Goal: Transaction & Acquisition: Purchase product/service

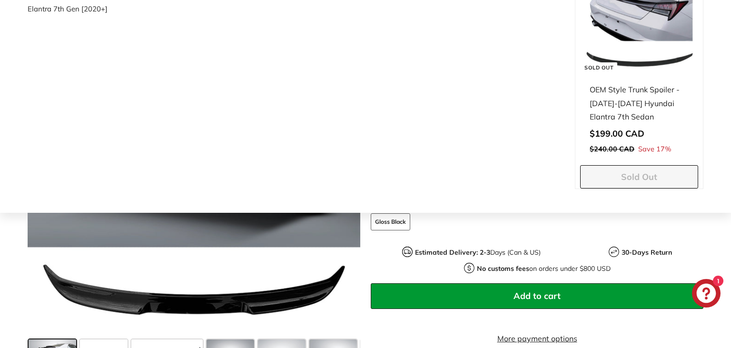
scroll to position [159, 0]
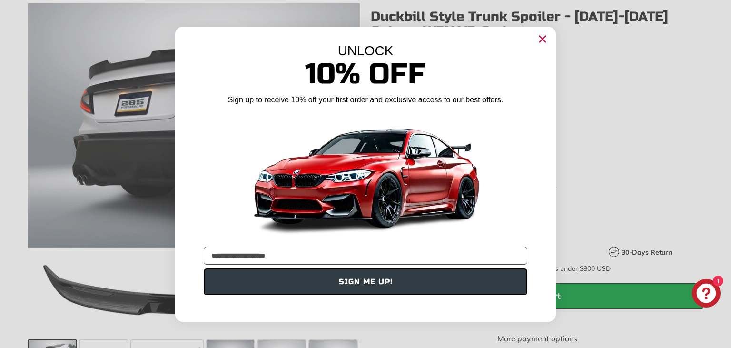
type input "**********"
click at [266, 278] on button "SIGN ME UP!" at bounding box center [366, 281] width 324 height 27
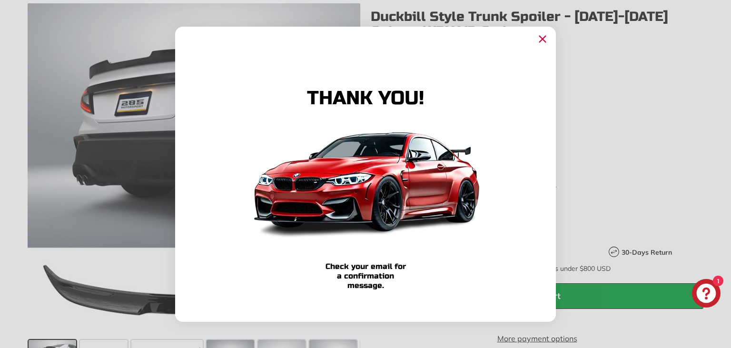
click at [543, 39] on icon "Close dialog" at bounding box center [543, 39] width 6 height 6
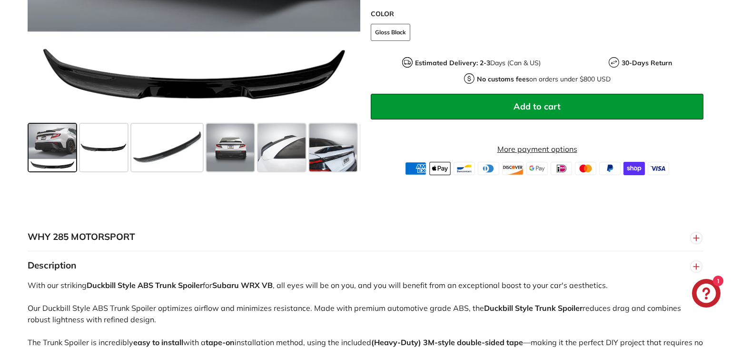
scroll to position [376, 0]
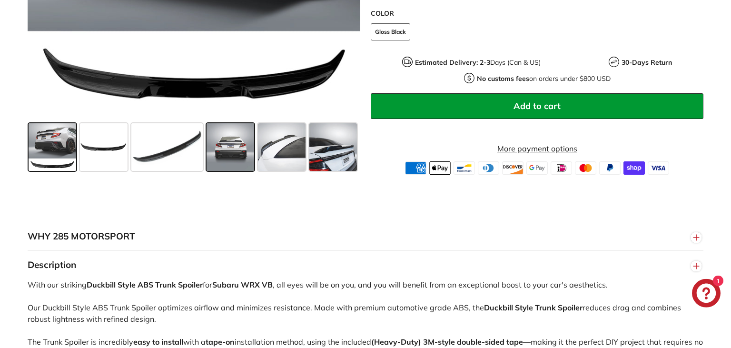
click at [229, 143] on span at bounding box center [231, 147] width 48 height 48
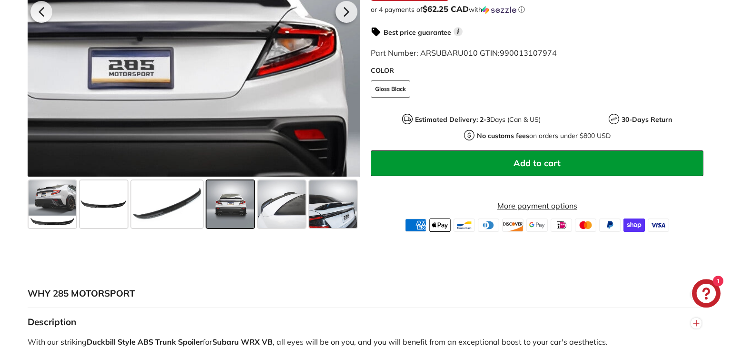
scroll to position [319, 0]
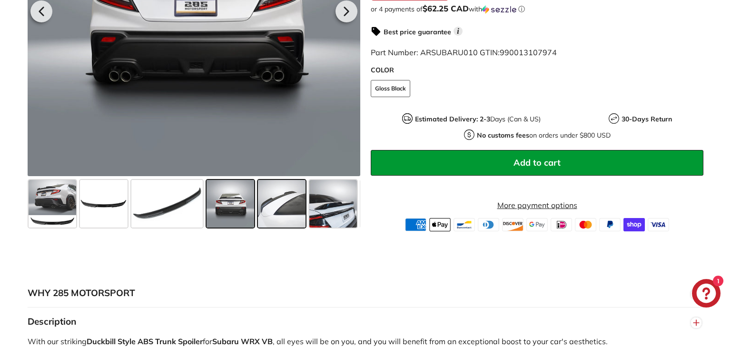
click at [280, 209] on span at bounding box center [282, 204] width 48 height 48
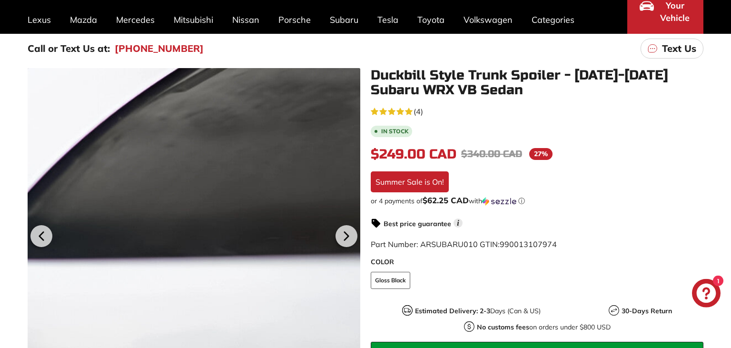
scroll to position [95, 0]
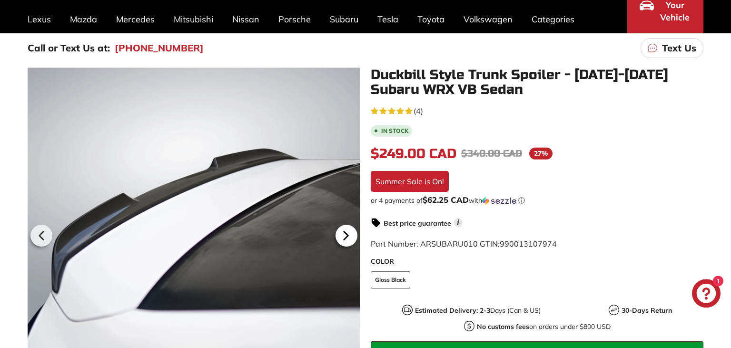
click at [348, 233] on icon at bounding box center [346, 236] width 22 height 22
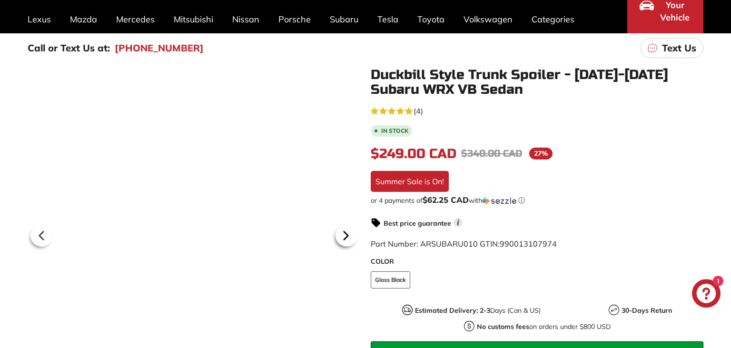
scroll to position [0, 139]
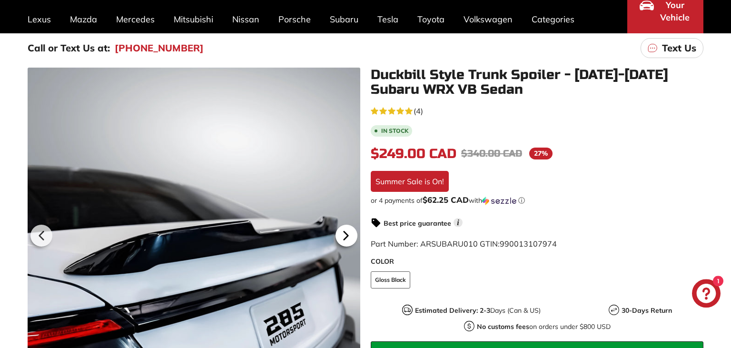
click at [354, 234] on icon at bounding box center [346, 236] width 22 height 22
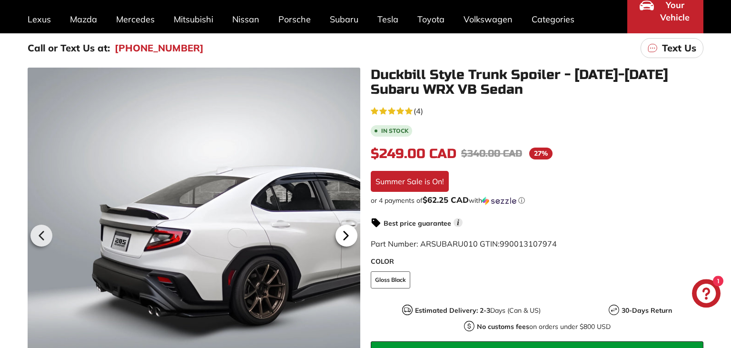
click at [354, 234] on icon at bounding box center [346, 236] width 22 height 22
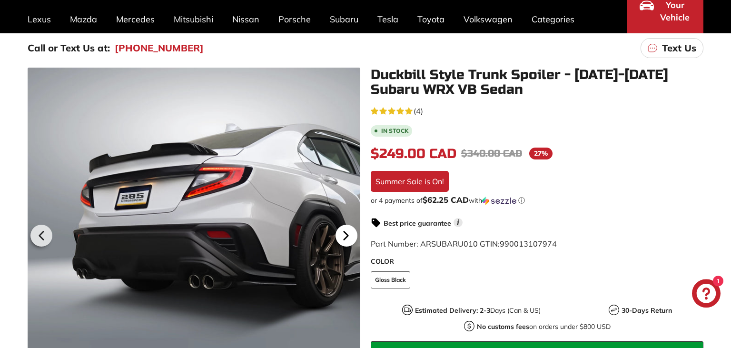
click at [348, 236] on icon at bounding box center [346, 236] width 22 height 22
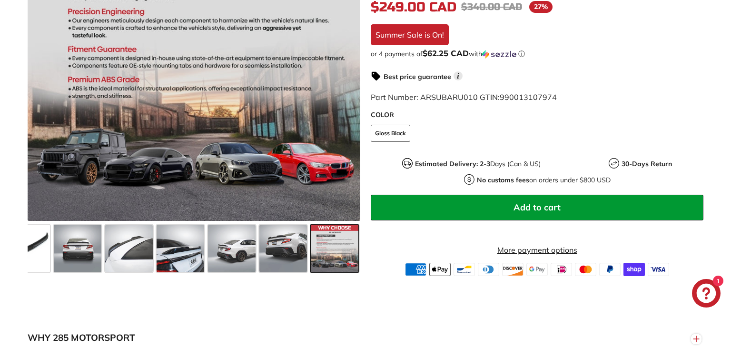
scroll to position [352, 0]
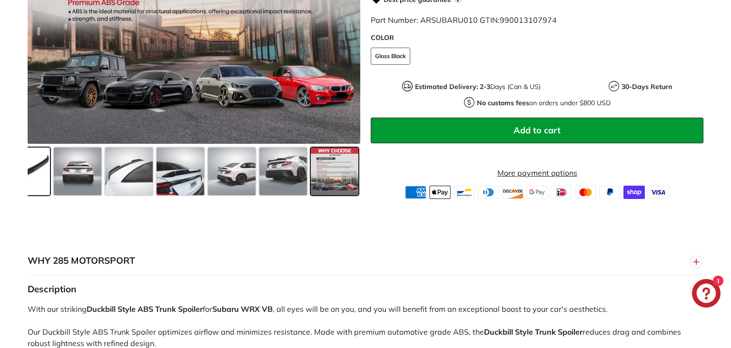
click at [36, 163] on span at bounding box center [14, 172] width 71 height 48
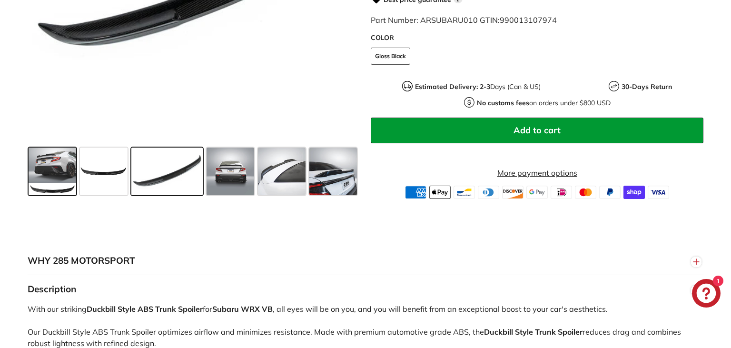
scroll to position [0, 0]
click at [50, 170] on span at bounding box center [53, 172] width 48 height 48
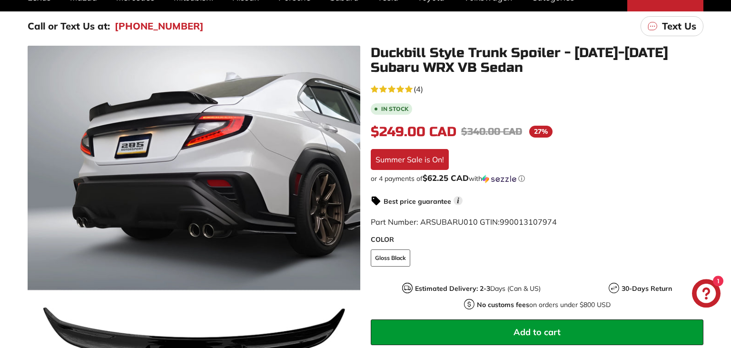
scroll to position [50, 0]
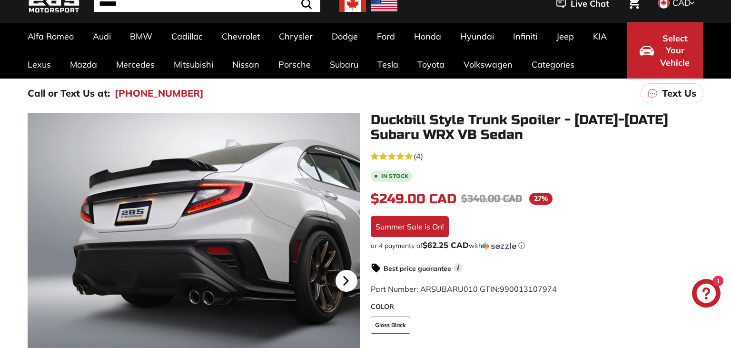
click at [349, 272] on icon at bounding box center [346, 281] width 22 height 22
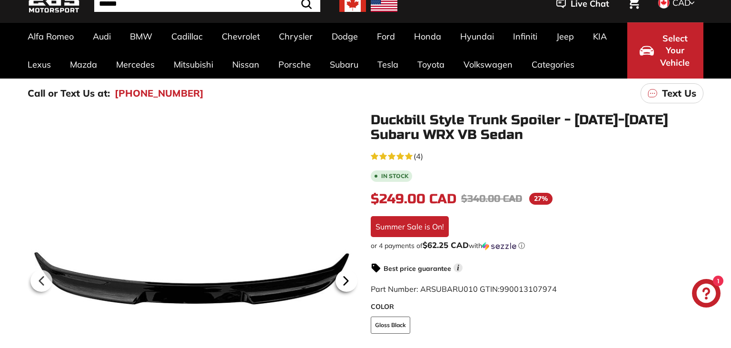
click at [347, 281] on icon at bounding box center [346, 281] width 4 height 8
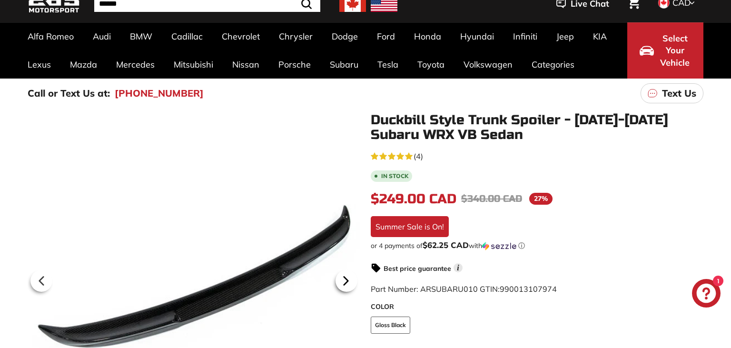
click at [347, 282] on icon at bounding box center [346, 281] width 4 height 8
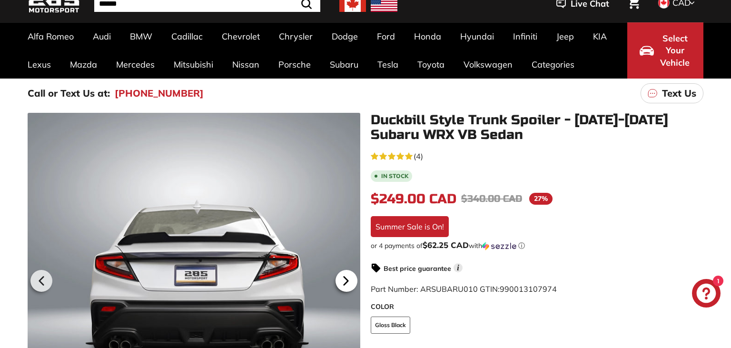
click at [346, 282] on icon at bounding box center [346, 281] width 4 height 8
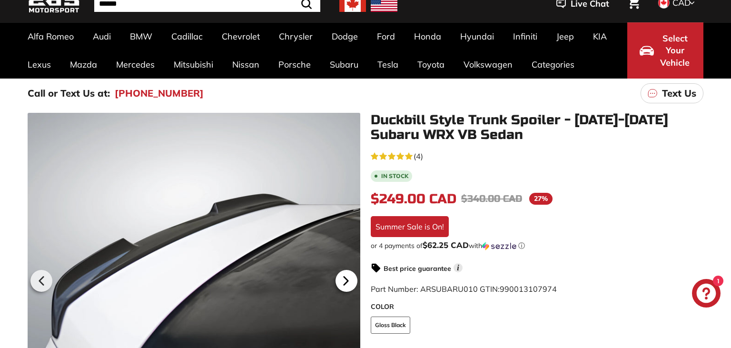
click at [347, 281] on icon at bounding box center [346, 281] width 4 height 8
